Goal: Find specific page/section: Find specific page/section

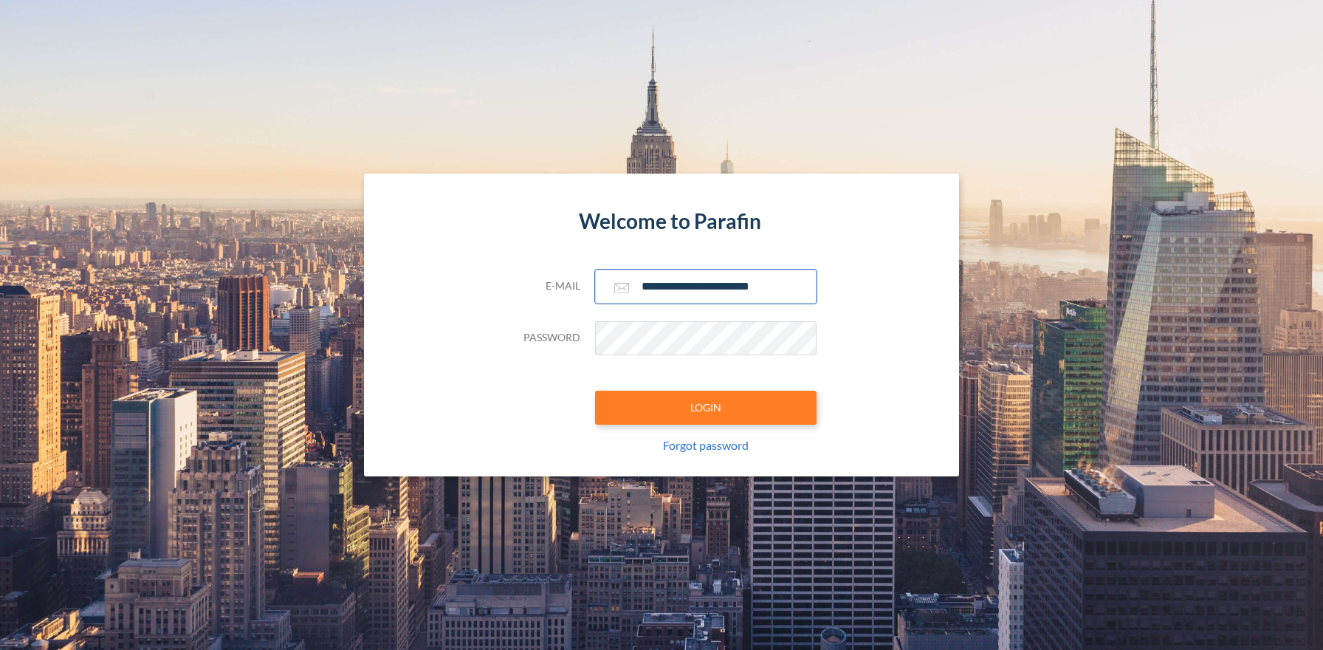
type input "**********"
click at [705, 407] on button "LOGIN" at bounding box center [706, 408] width 222 height 34
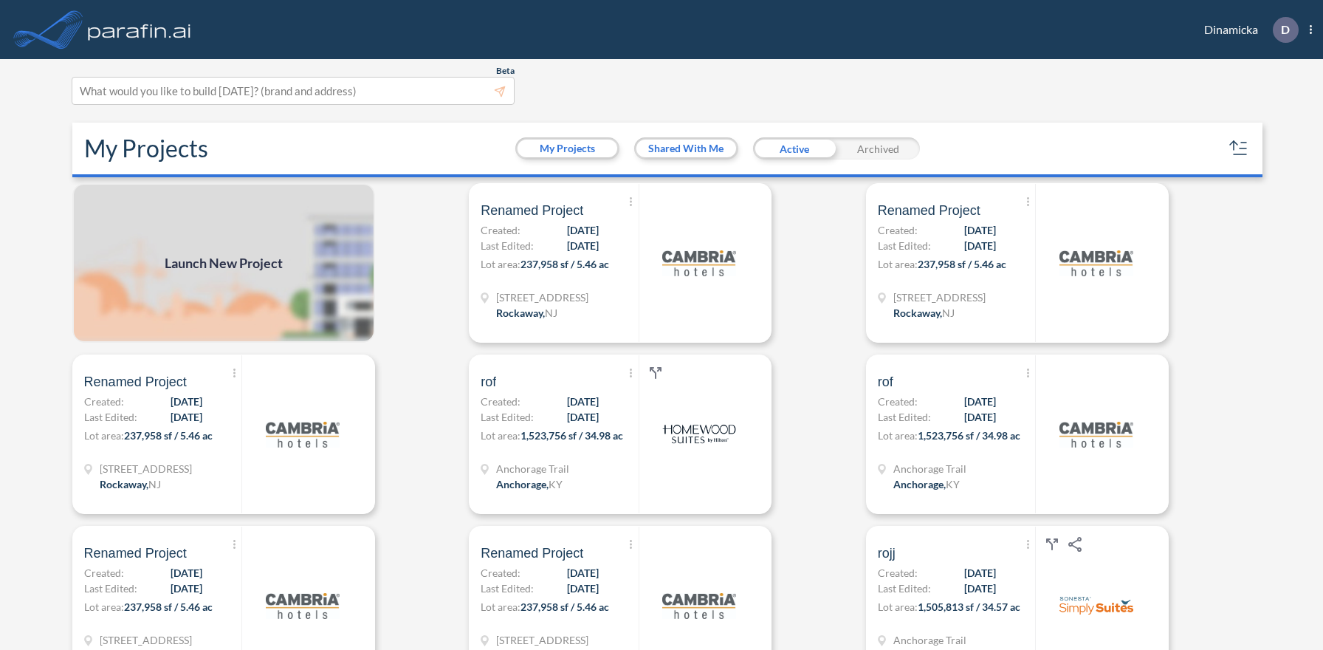
scroll to position [4, 0]
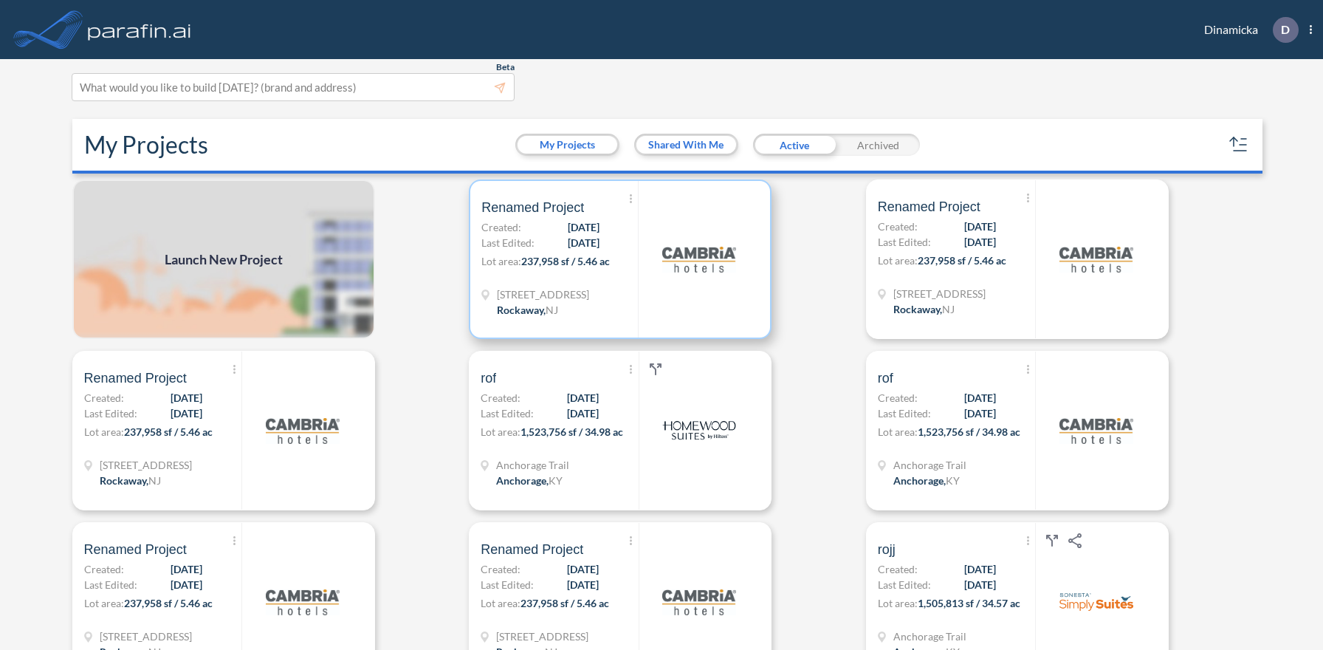
click at [620, 258] on p "Lot area: 237,958 sf / 5.46 ac" at bounding box center [559, 263] width 157 height 21
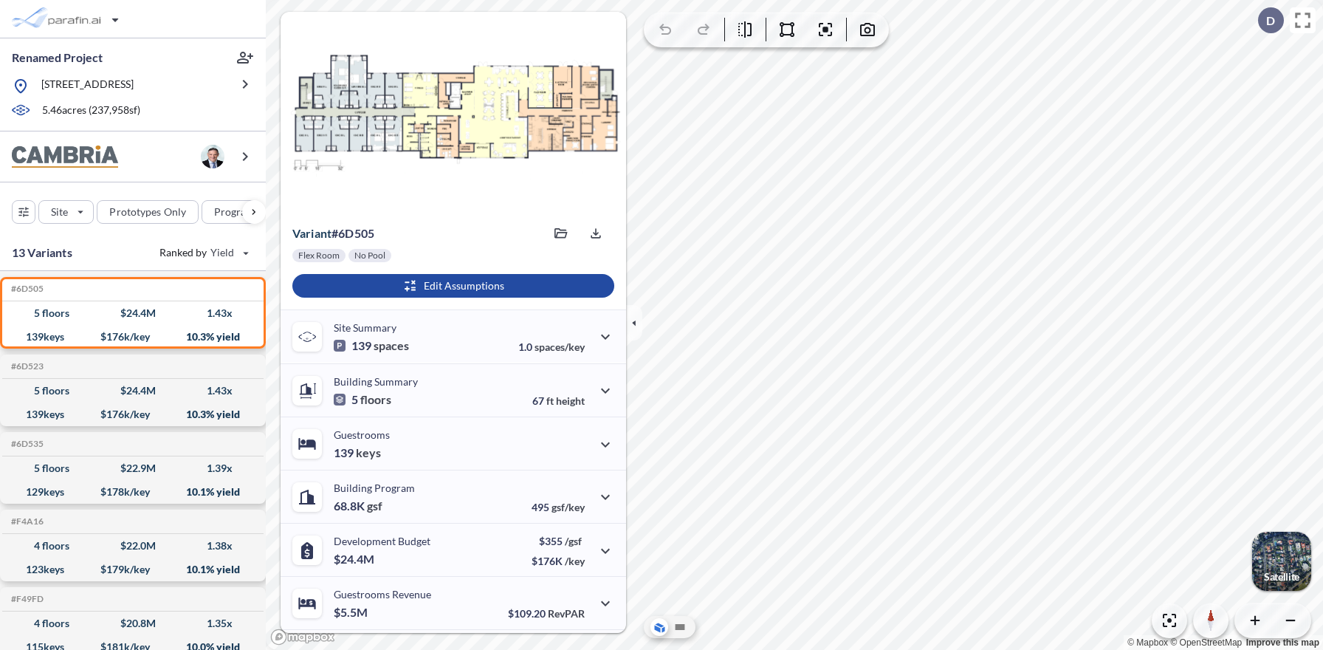
scroll to position [103, 0]
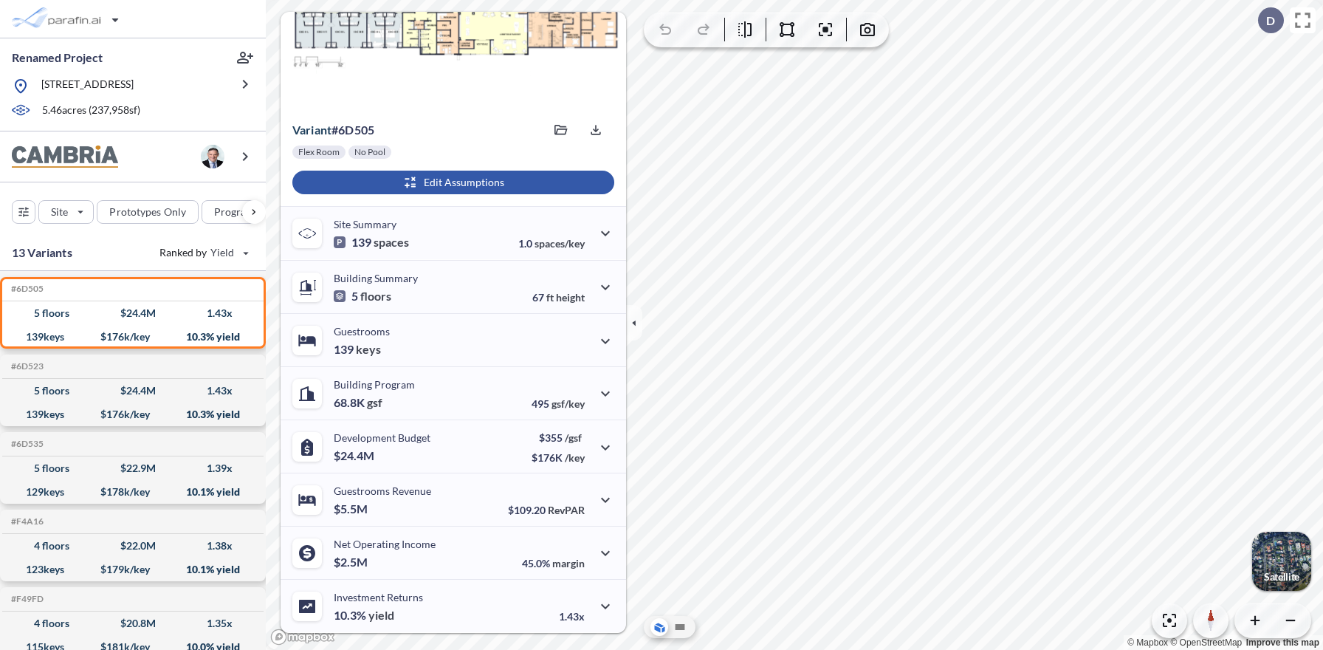
click at [451, 182] on div "button" at bounding box center [453, 183] width 322 height 24
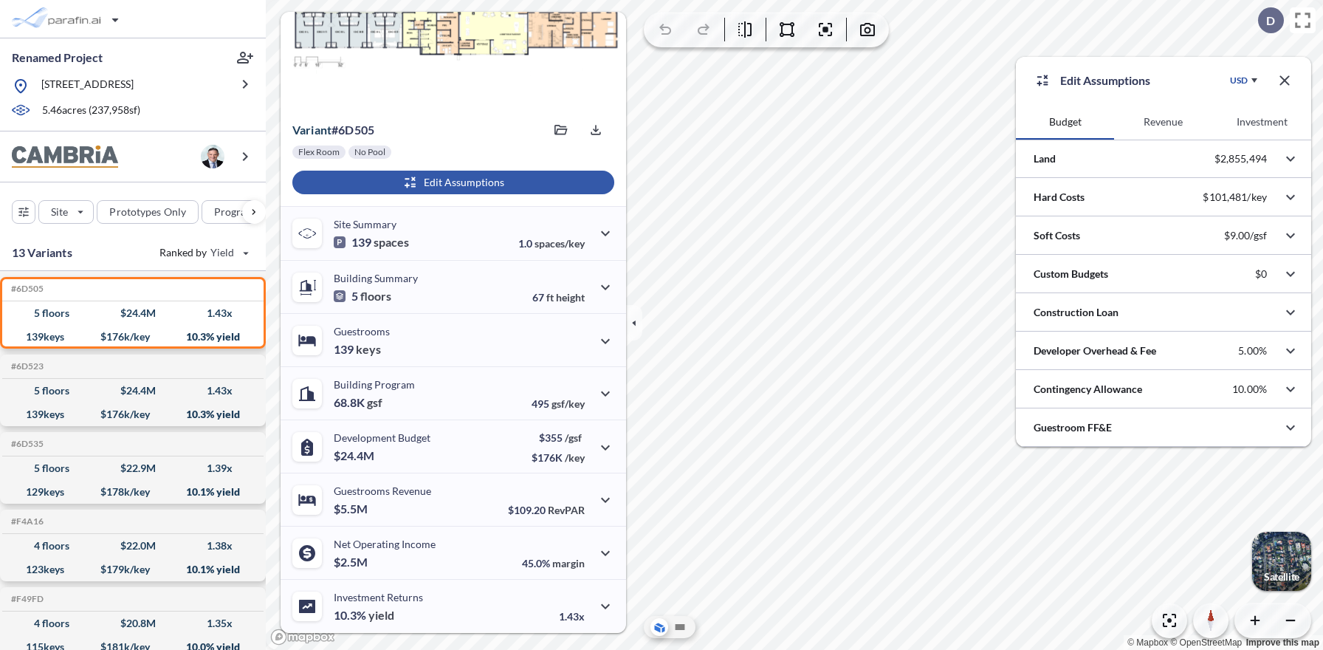
click at [1164, 122] on button "Revenue" at bounding box center [1163, 121] width 98 height 35
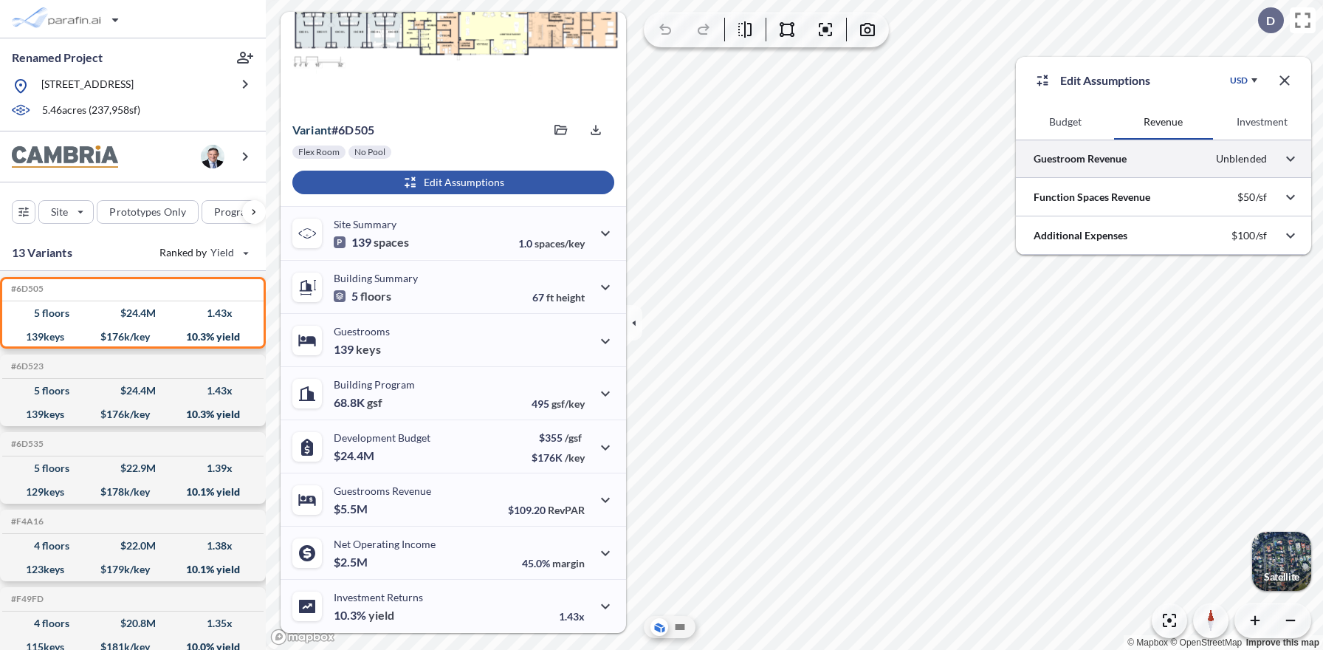
click at [1164, 159] on div at bounding box center [1163, 159] width 295 height 38
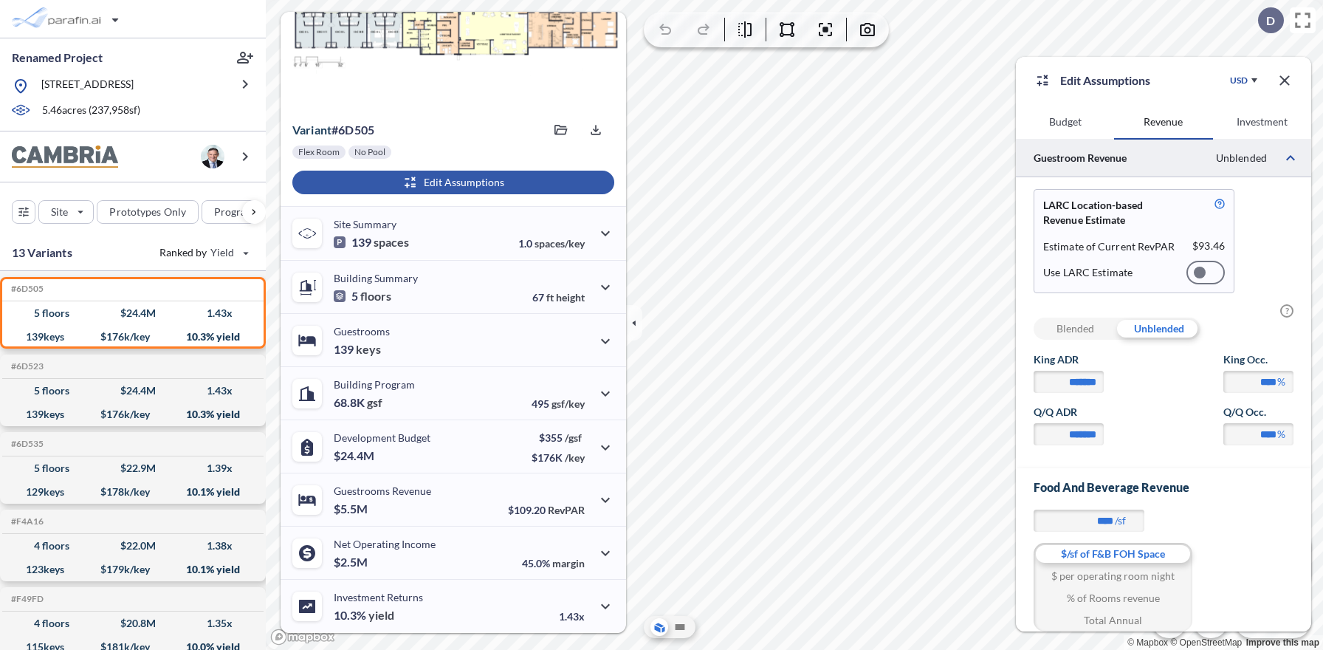
scroll to position [92, 0]
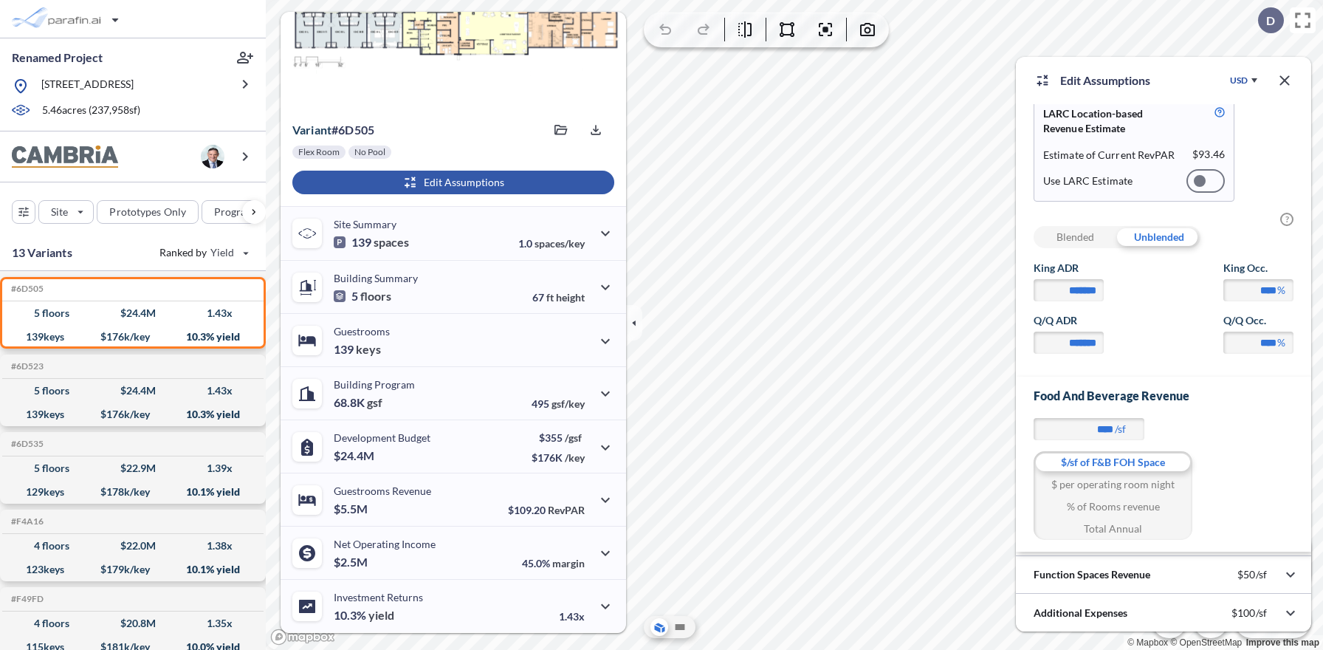
click at [1206, 181] on div at bounding box center [1206, 181] width 38 height 24
